Goal: Task Accomplishment & Management: Manage account settings

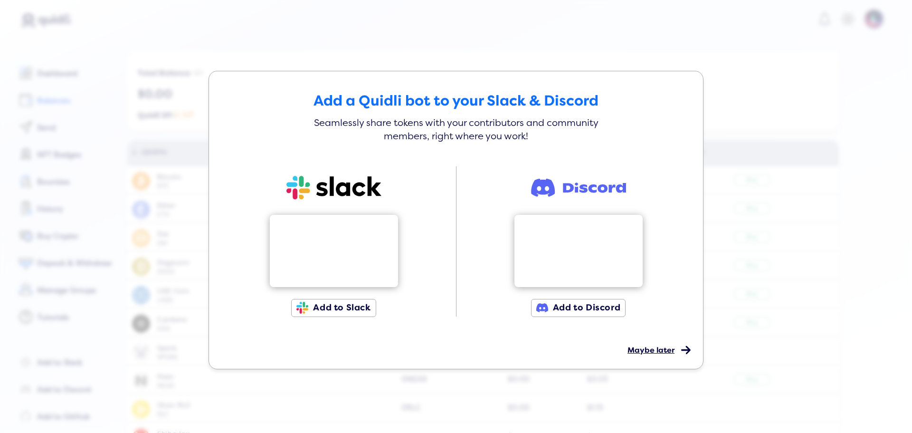
click at [665, 347] on span "Maybe later" at bounding box center [651, 350] width 47 height 10
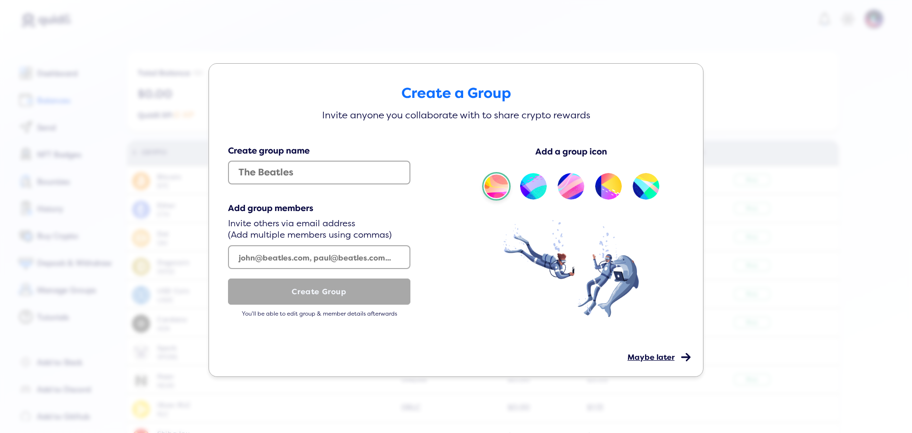
click at [660, 355] on span "Maybe later" at bounding box center [651, 358] width 47 height 10
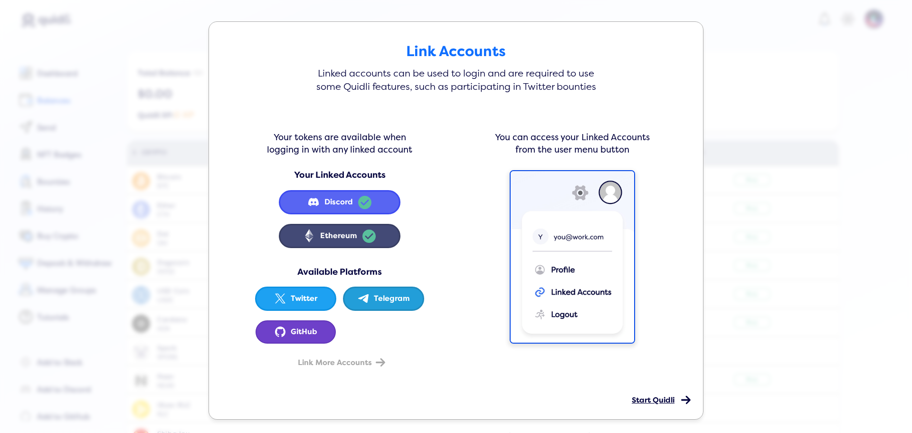
click at [648, 397] on span "Start Quidli" at bounding box center [653, 400] width 43 height 10
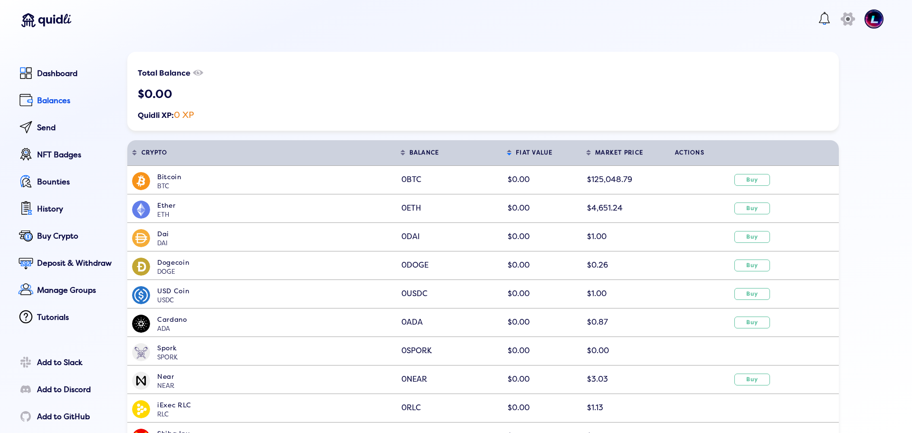
click at [870, 18] on img at bounding box center [874, 19] width 19 height 19
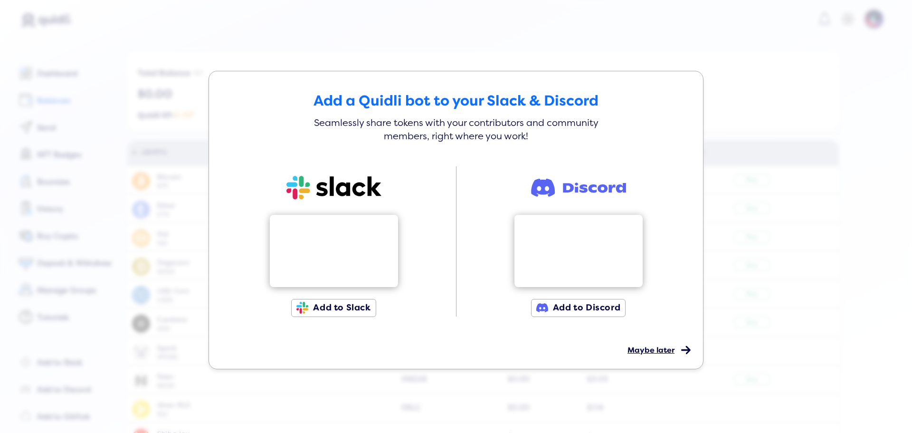
click at [657, 353] on span "Maybe later" at bounding box center [651, 350] width 47 height 10
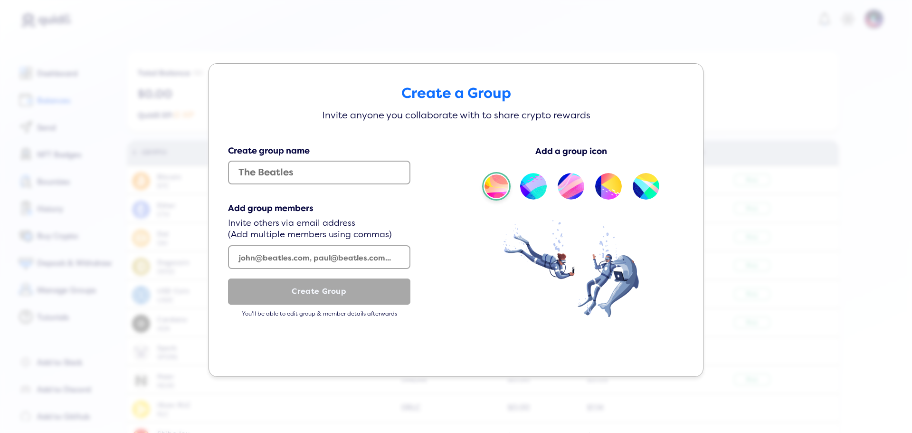
click at [657, 353] on div at bounding box center [456, 350] width 475 height 24
click at [659, 356] on span "Maybe later" at bounding box center [651, 358] width 47 height 10
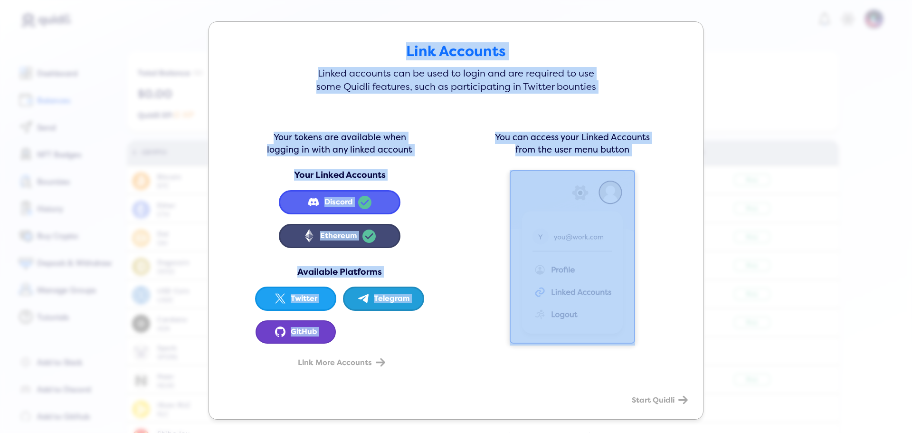
click at [664, 403] on span "Start Quidli" at bounding box center [653, 400] width 43 height 10
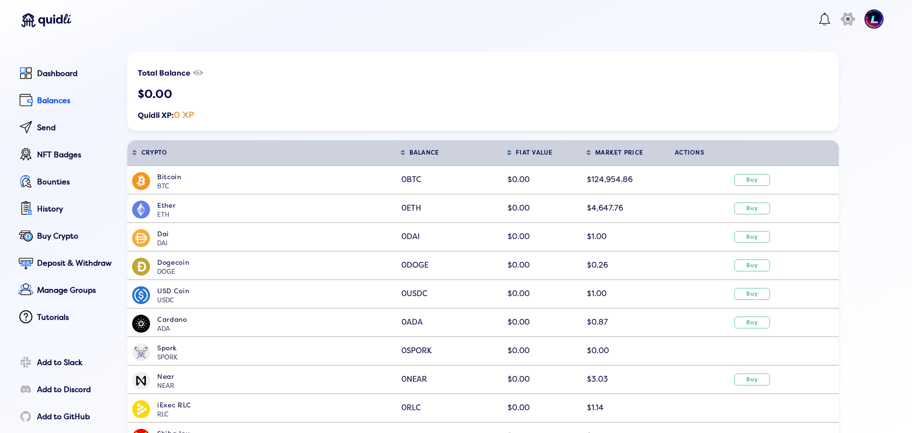
click at [872, 15] on img at bounding box center [874, 19] width 19 height 19
click at [809, 90] on div "Profile" at bounding box center [830, 86] width 86 height 14
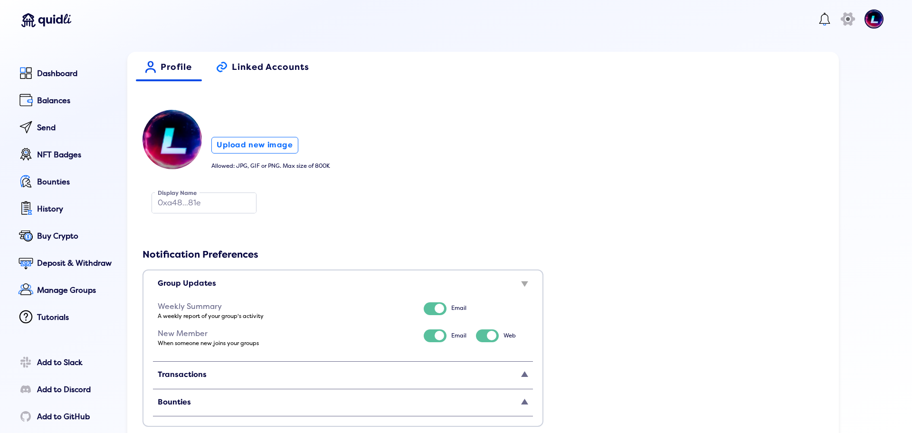
click at [273, 70] on span "Linked Accounts" at bounding box center [270, 70] width 77 height 17
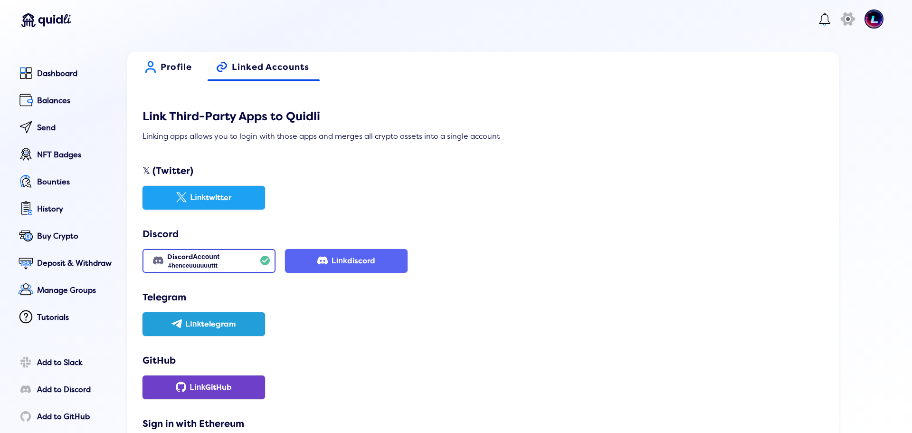
click at [176, 68] on span "Profile" at bounding box center [176, 70] width 31 height 17
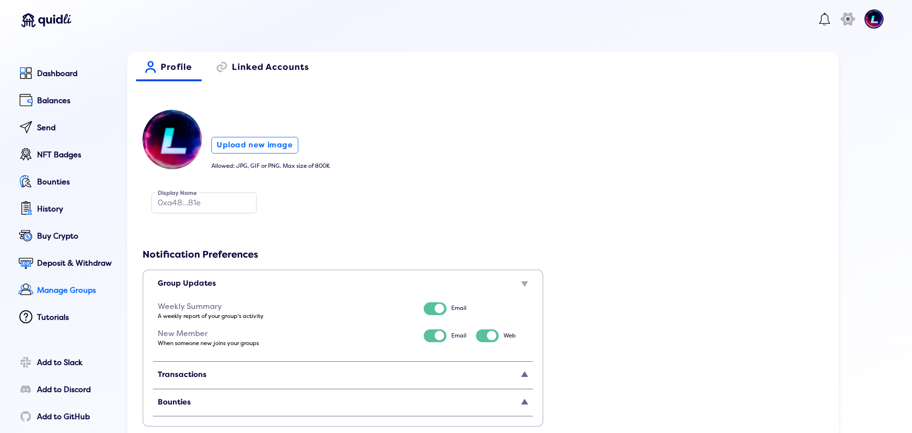
click at [70, 293] on div "Manage Groups" at bounding box center [75, 290] width 77 height 9
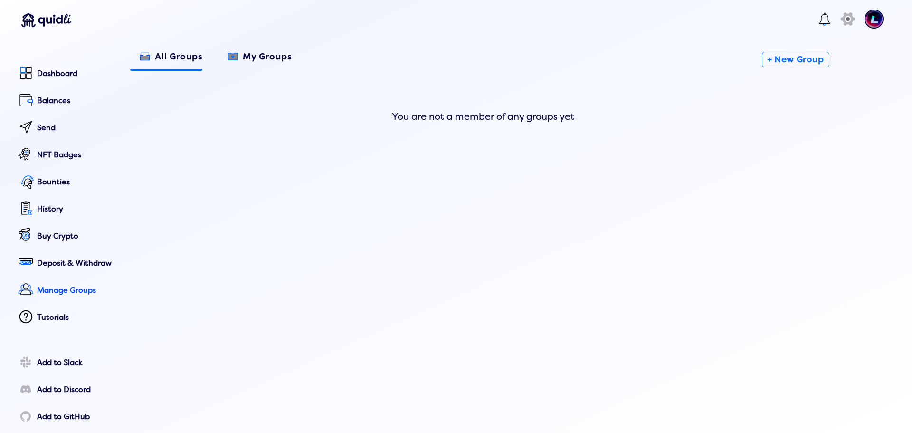
click at [246, 61] on span "My Groups" at bounding box center [267, 60] width 49 height 17
click at [188, 62] on span "All Groups" at bounding box center [179, 60] width 48 height 17
click at [62, 108] on link "Balances" at bounding box center [65, 101] width 98 height 21
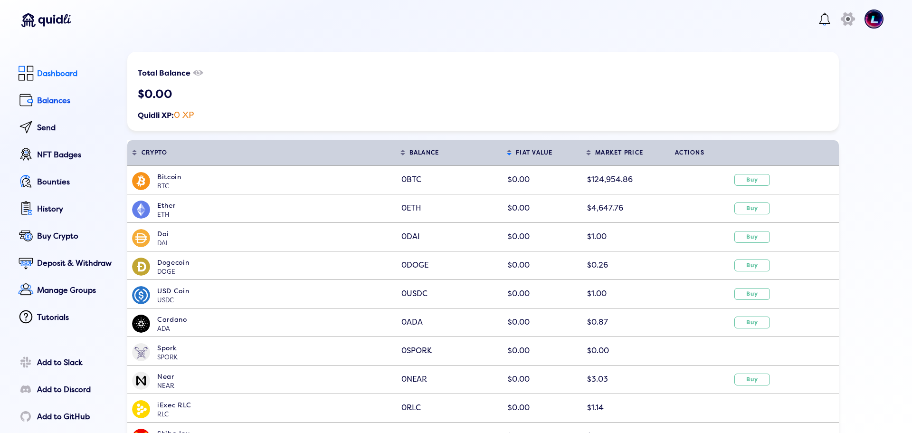
click at [65, 69] on div "Dashboard" at bounding box center [75, 73] width 77 height 9
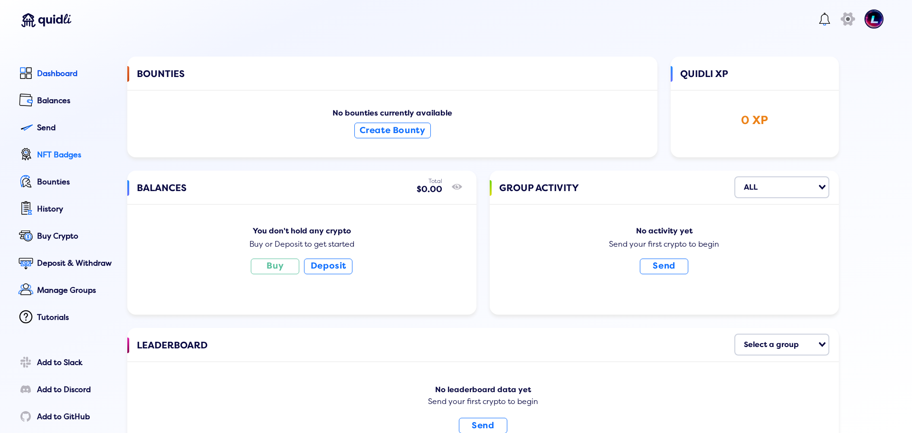
click at [56, 157] on div "NFT Badges" at bounding box center [75, 155] width 77 height 9
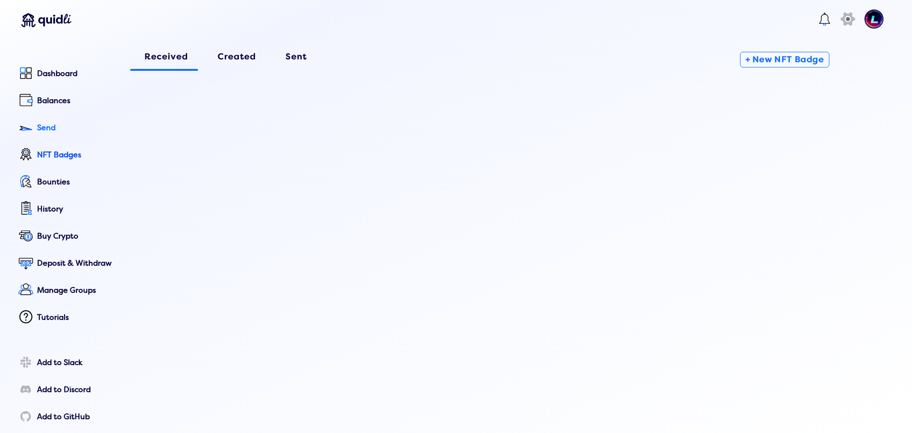
click at [57, 127] on div "Send" at bounding box center [75, 128] width 77 height 9
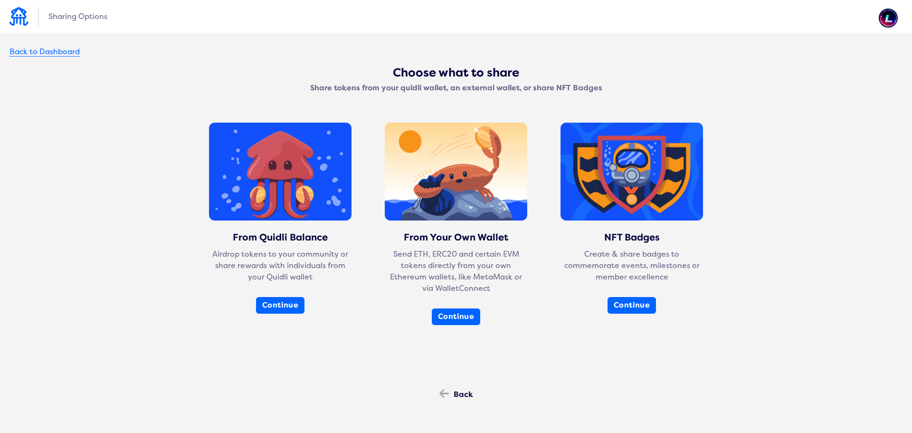
click at [51, 52] on div "Back to Dashboard" at bounding box center [45, 52] width 70 height 9
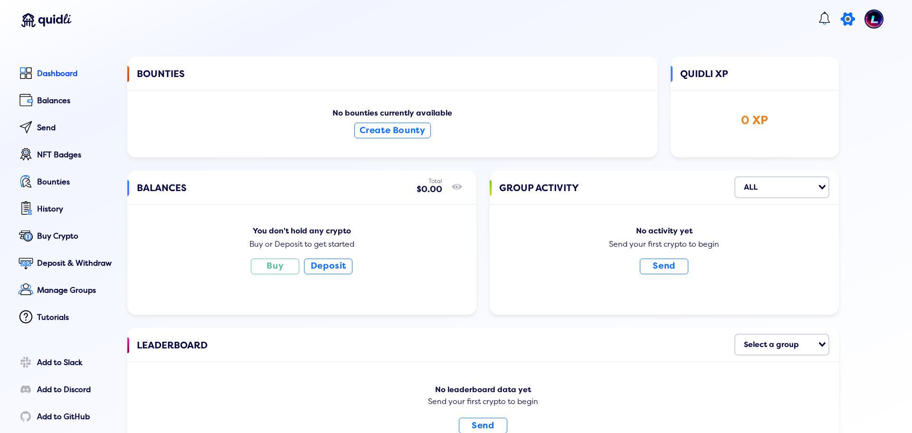
click at [844, 20] on icon at bounding box center [848, 19] width 19 height 19
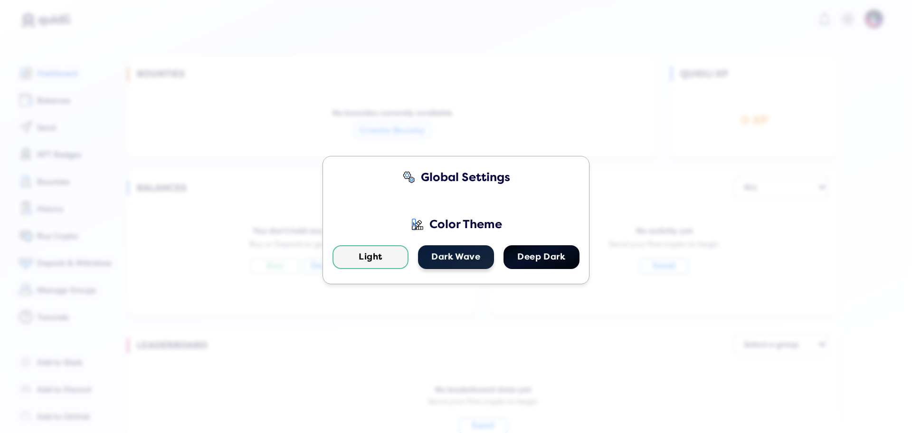
click at [467, 258] on button "Dark Wave" at bounding box center [456, 257] width 76 height 24
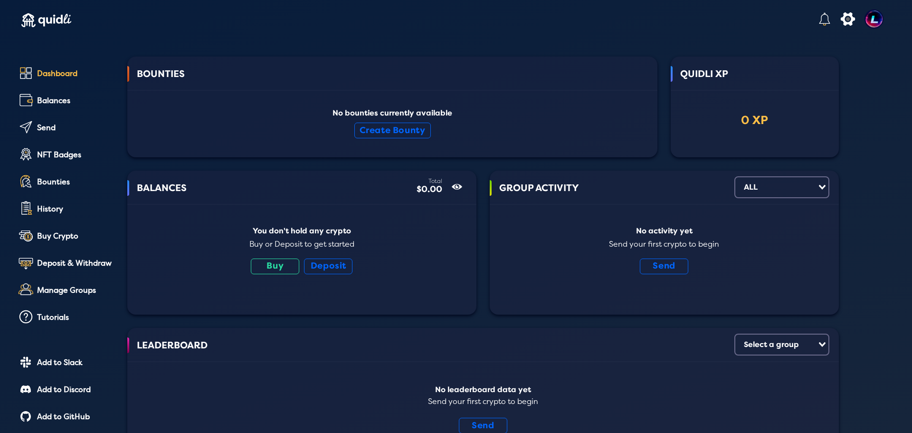
click at [779, 82] on div "QUIDLI XP" at bounding box center [755, 82] width 149 height 33
click at [817, 17] on lord-icon at bounding box center [824, 18] width 15 height 15
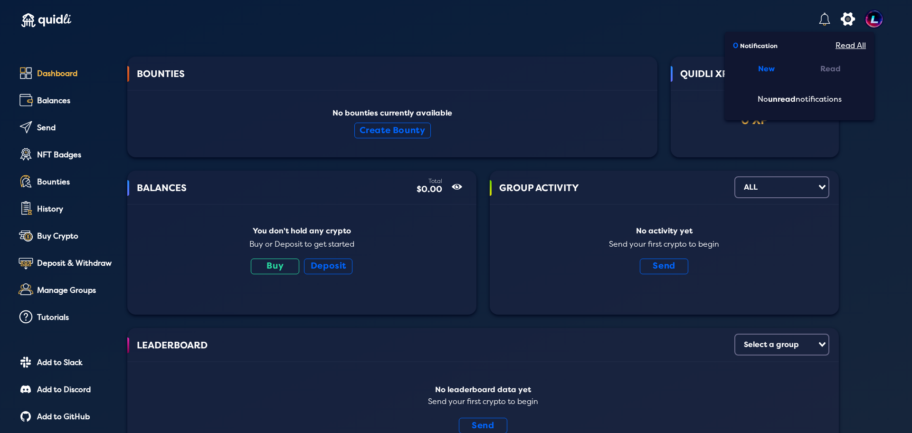
click at [563, 86] on div "BOUNTIES" at bounding box center [392, 82] width 511 height 33
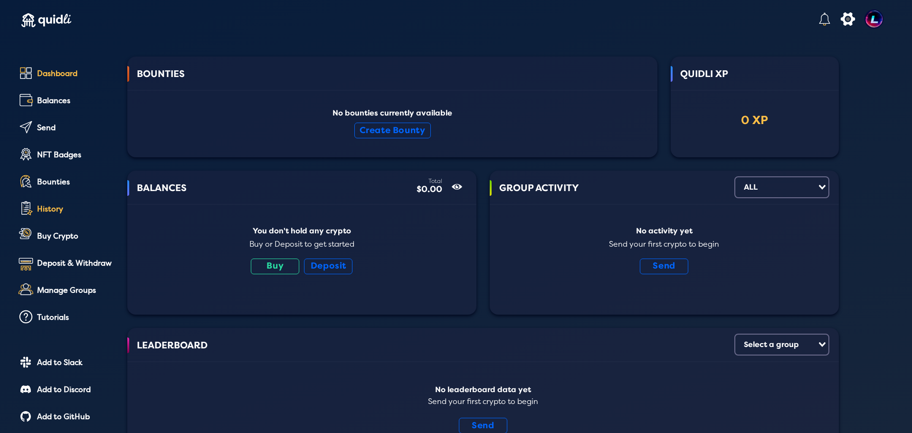
click at [53, 212] on div "History" at bounding box center [75, 209] width 77 height 9
select select "50"
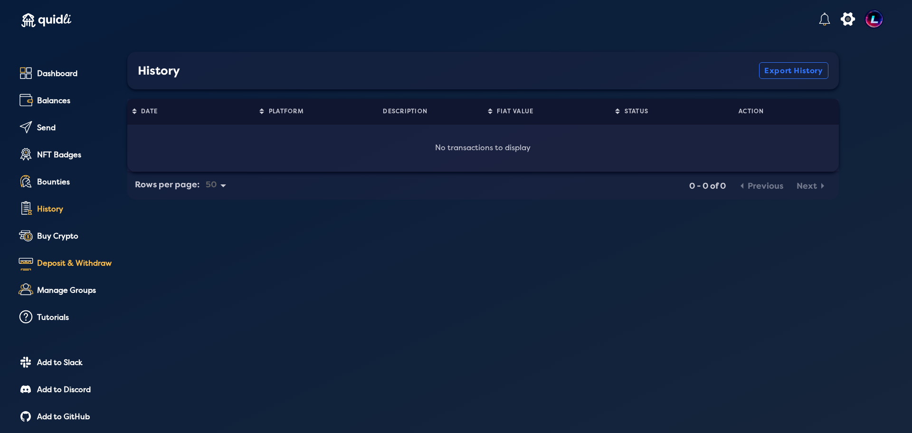
click at [43, 266] on div "Deposit & Withdraw" at bounding box center [75, 263] width 77 height 9
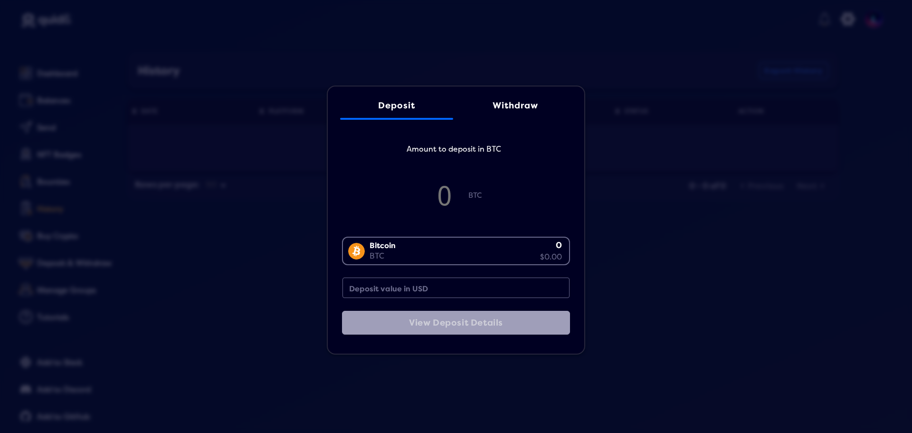
click at [510, 105] on div "Withdraw" at bounding box center [516, 106] width 94 height 10
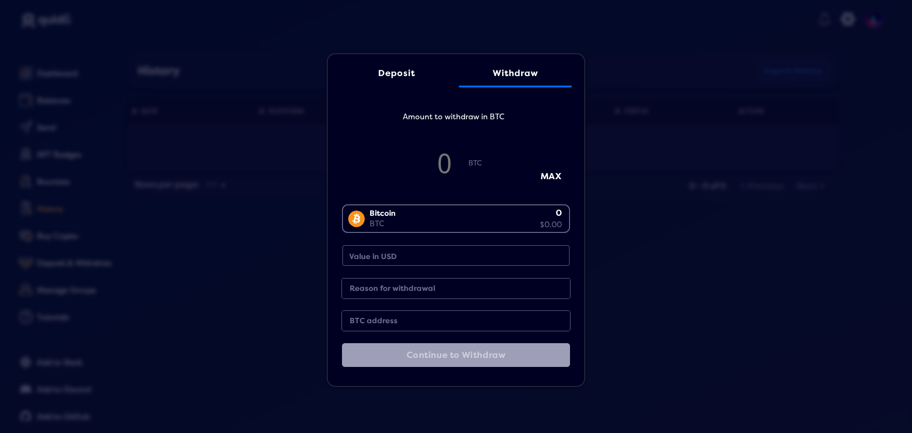
click at [491, 210] on div "Bitcoin BTC 0 $0.00" at bounding box center [454, 217] width 222 height 25
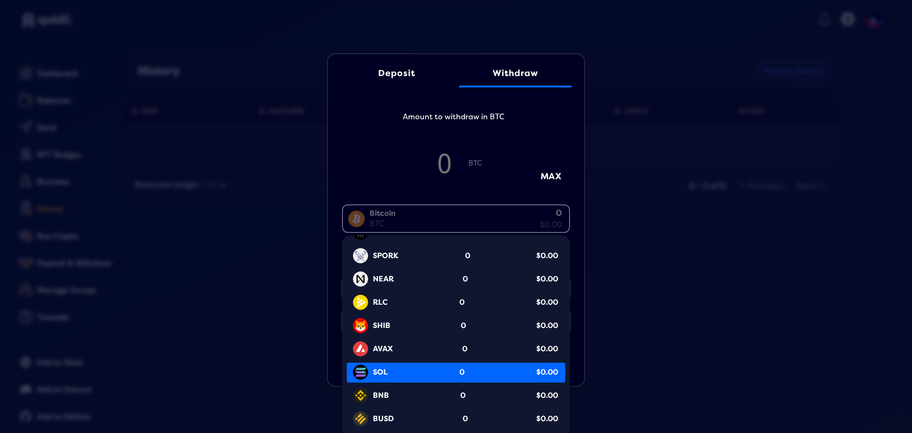
scroll to position [143, 0]
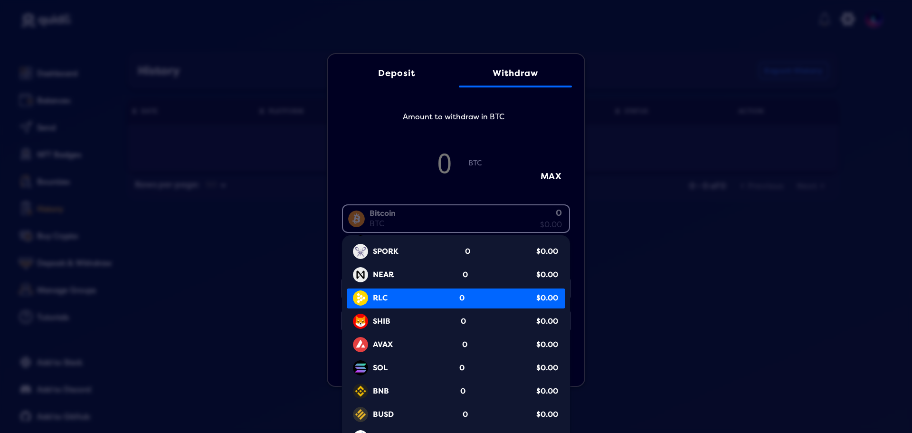
click at [469, 297] on div "RLC 0 $0.00" at bounding box center [459, 298] width 214 height 18
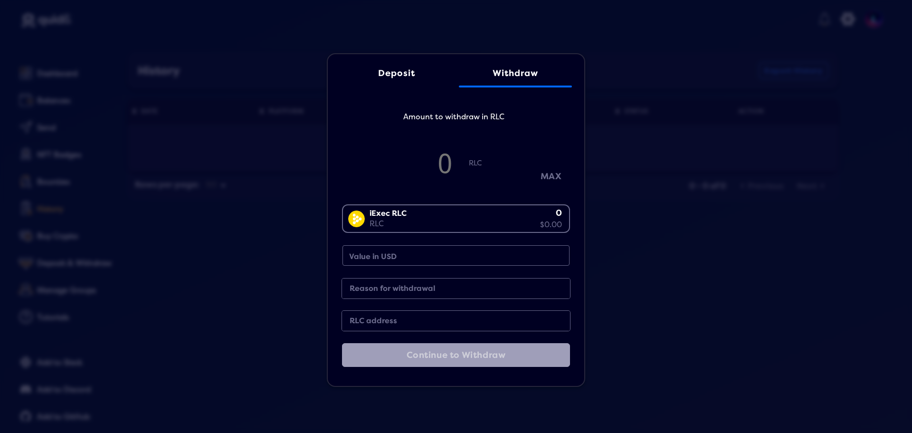
click at [554, 175] on button "MAX" at bounding box center [552, 177] width 48 height 16
type input "0"
